Goal: Information Seeking & Learning: Learn about a topic

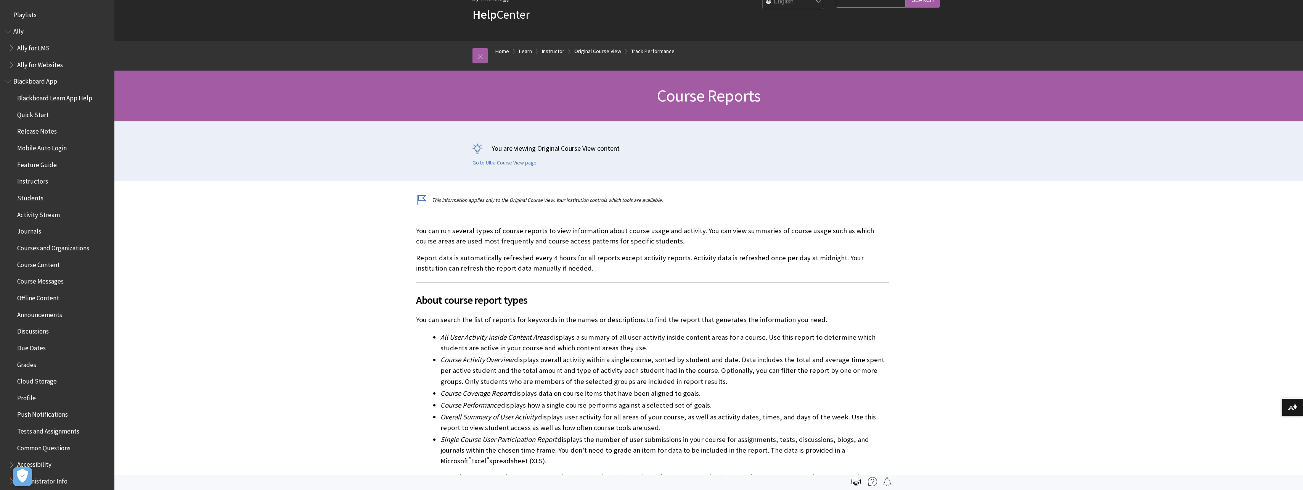
scroll to position [1147, 0]
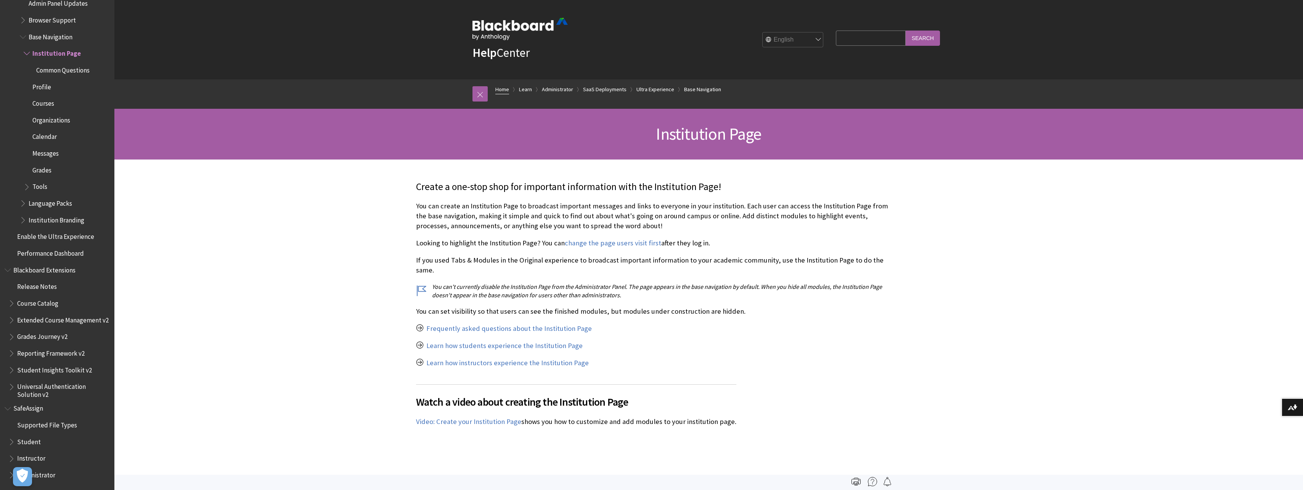
click at [500, 87] on link "Home" at bounding box center [502, 90] width 14 height 10
